Goal: Information Seeking & Learning: Learn about a topic

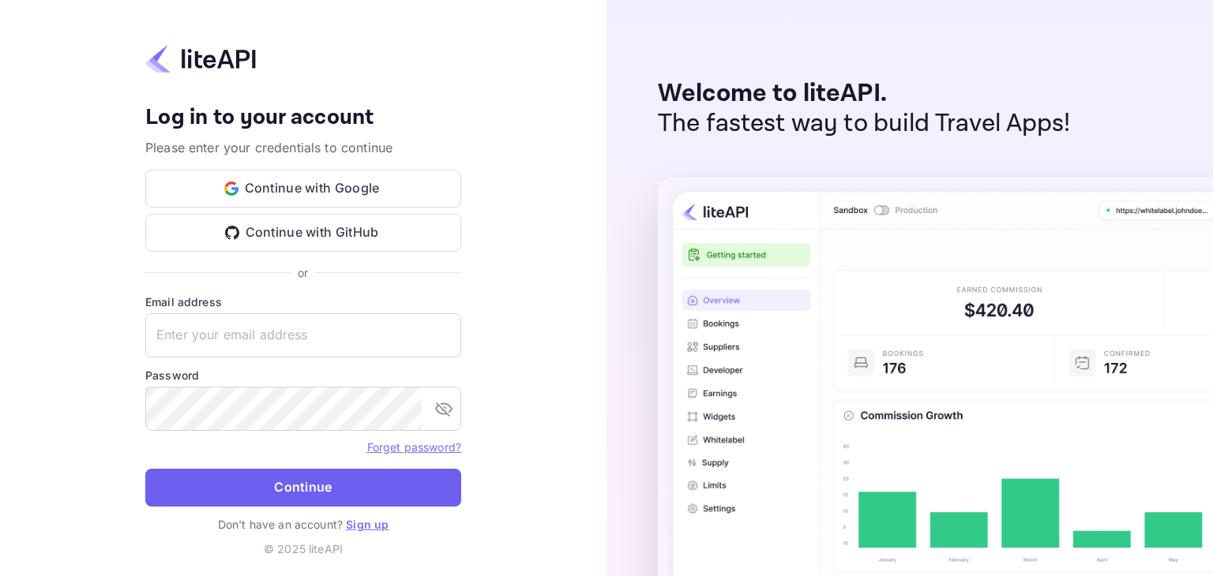
type input "[EMAIL_ADDRESS][DOMAIN_NAME]"
click at [313, 479] on button "Continue" at bounding box center [303, 488] width 316 height 38
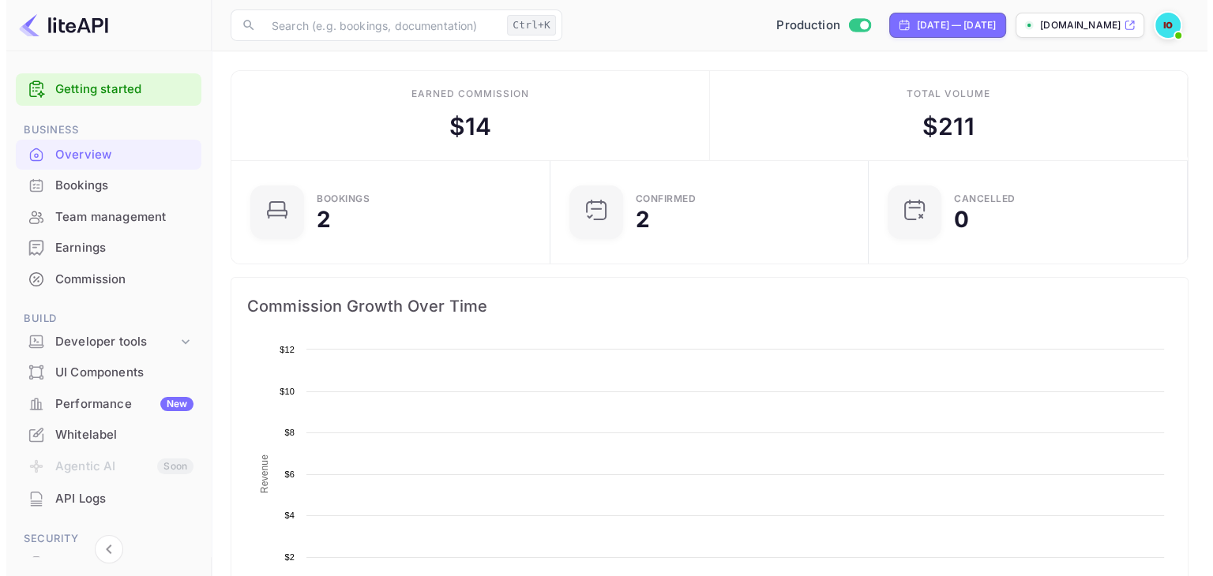
scroll to position [245, 297]
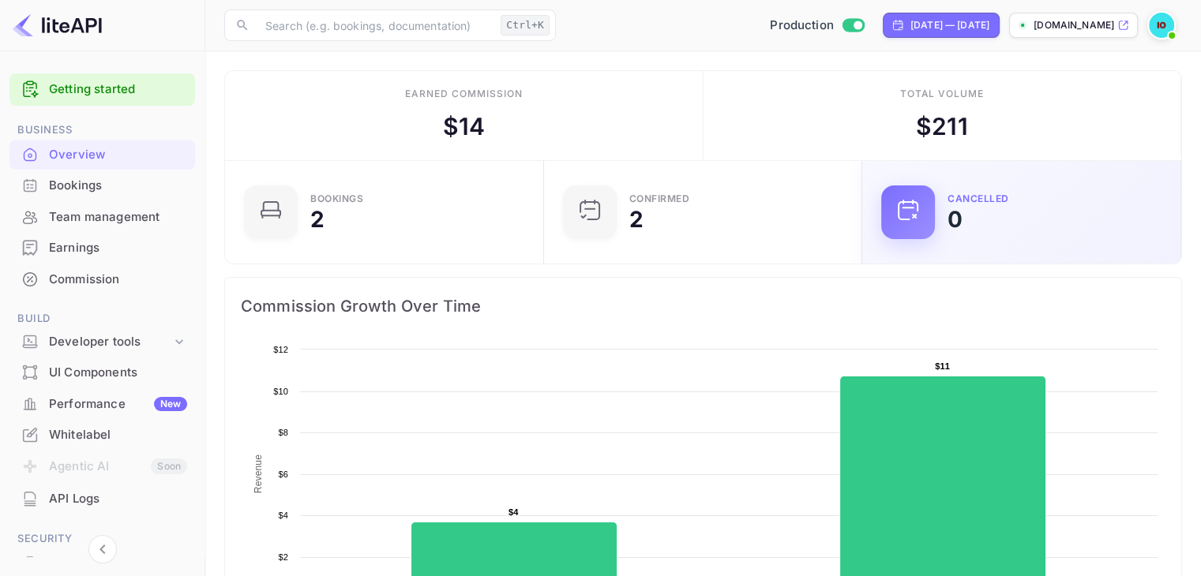
click at [1157, 233] on div "CANCELLED 0" at bounding box center [1021, 213] width 280 height 54
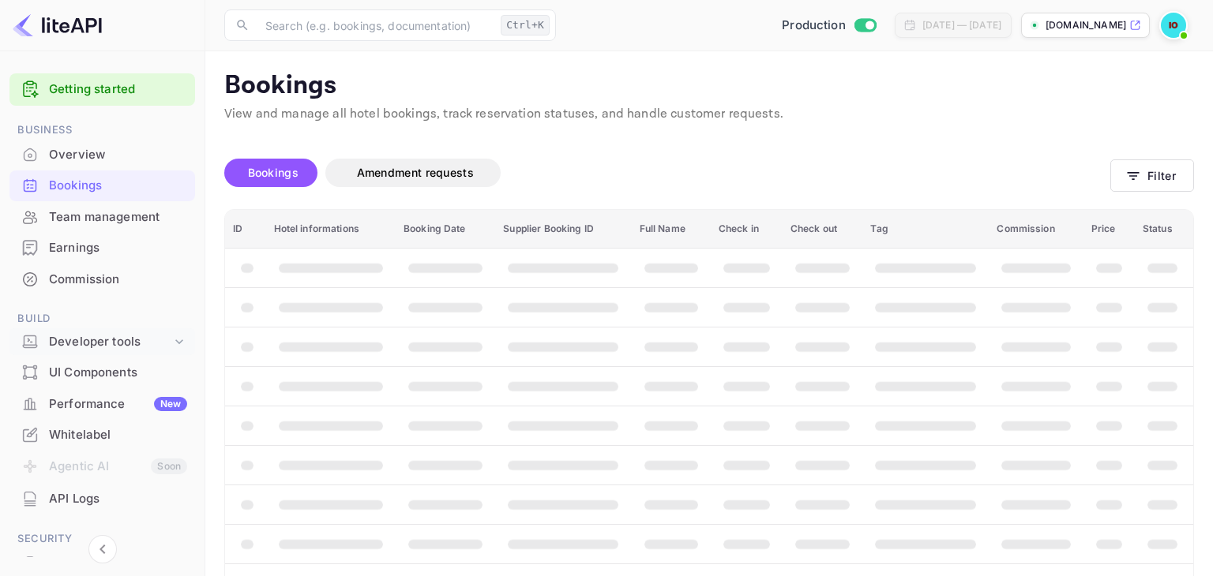
click at [73, 338] on div "Developer tools" at bounding box center [110, 342] width 122 height 18
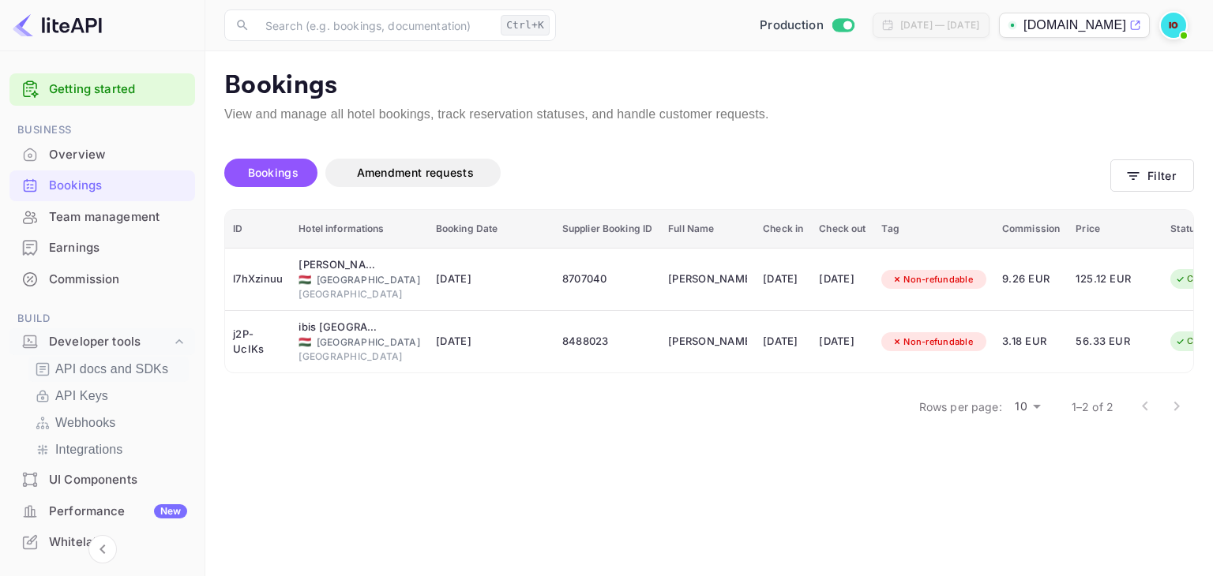
click at [103, 373] on p "API docs and SDKs" at bounding box center [111, 369] width 113 height 19
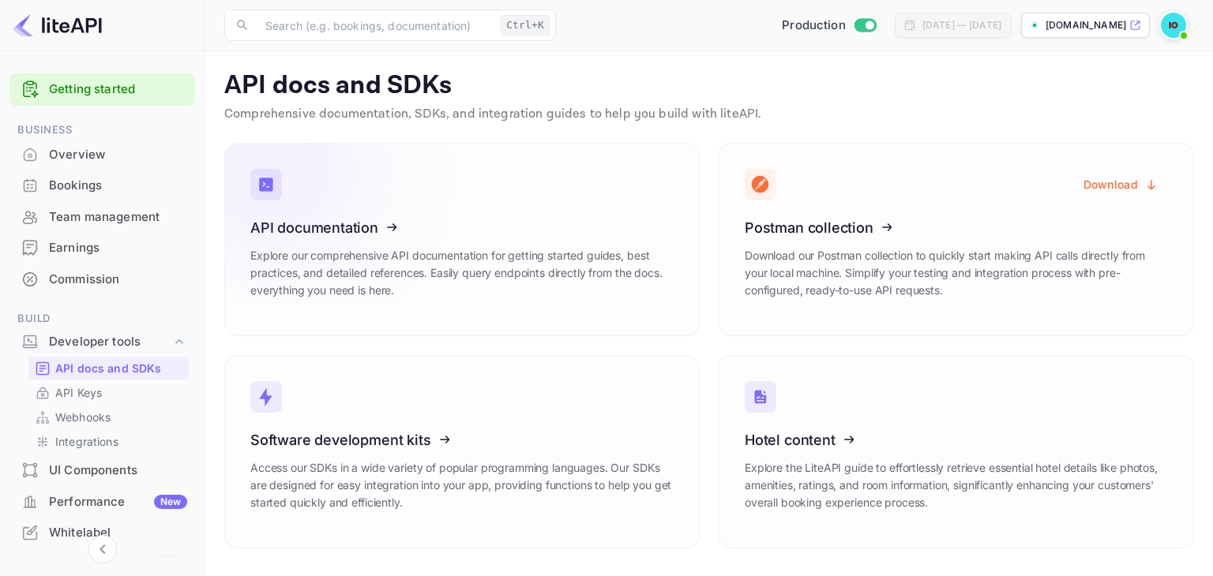
click at [343, 231] on icon at bounding box center [348, 225] width 246 height 163
